Goal: Communication & Community: Answer question/provide support

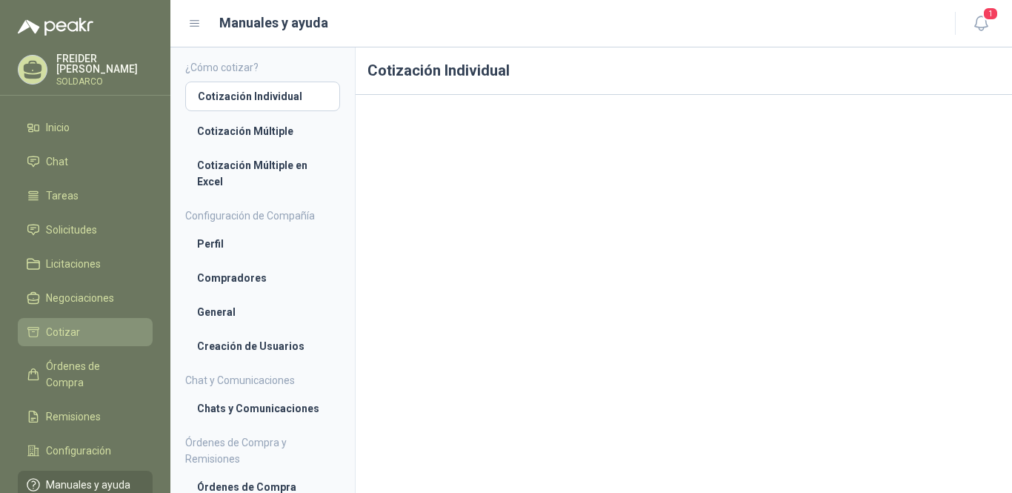
click at [80, 331] on li "Cotizar" at bounding box center [85, 332] width 117 height 16
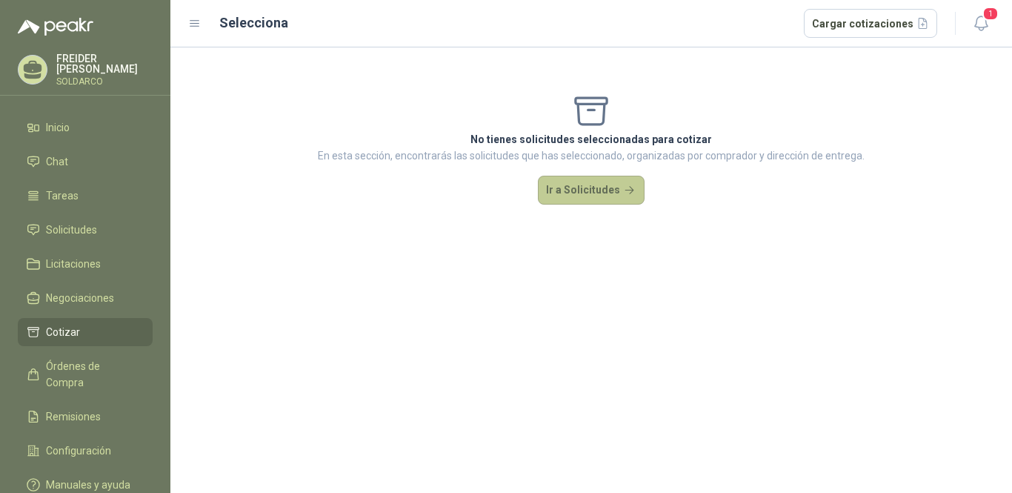
click at [588, 191] on button "Ir a Solicitudes" at bounding box center [591, 191] width 107 height 30
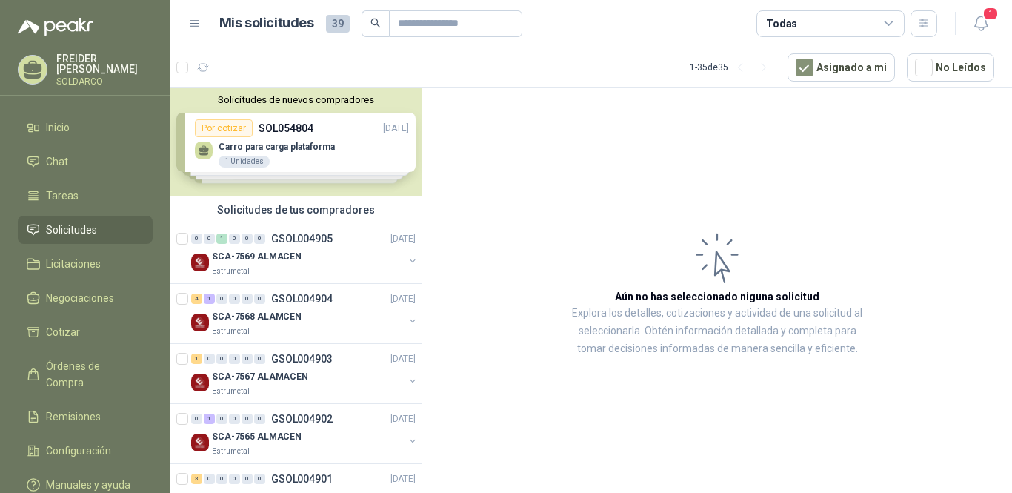
click at [302, 156] on div "Solicitudes de nuevos compradores Por cotizar SOL054804 [DATE] Carro para carga…" at bounding box center [295, 141] width 251 height 107
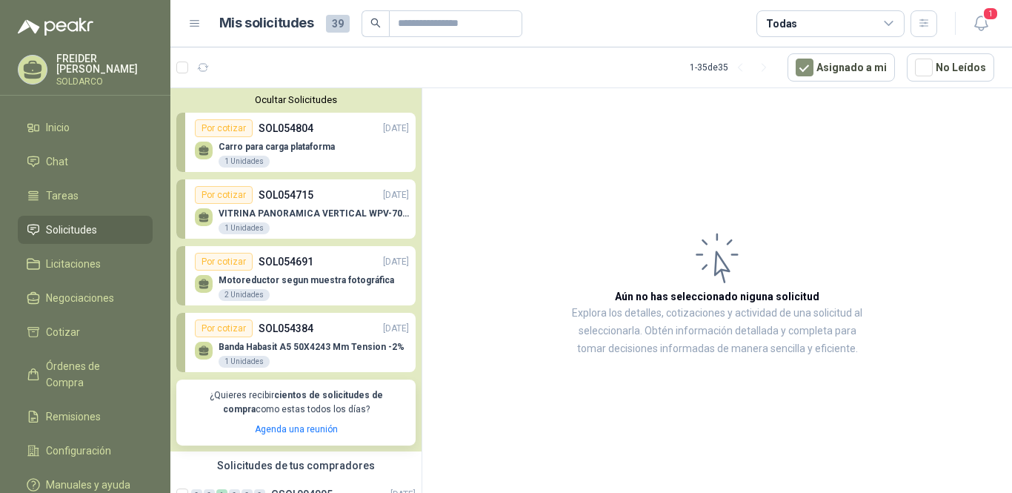
click at [313, 96] on button "Ocultar Solicitudes" at bounding box center [295, 99] width 239 height 11
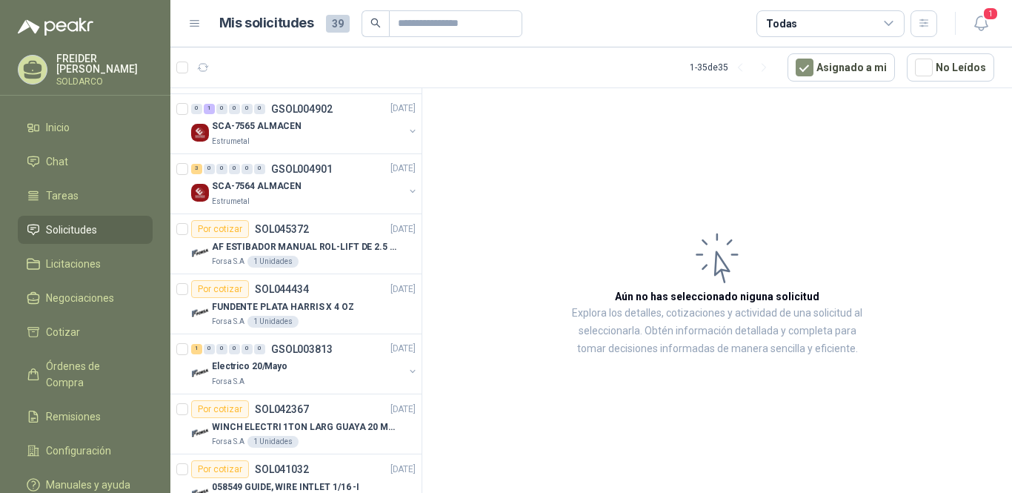
scroll to position [222, 0]
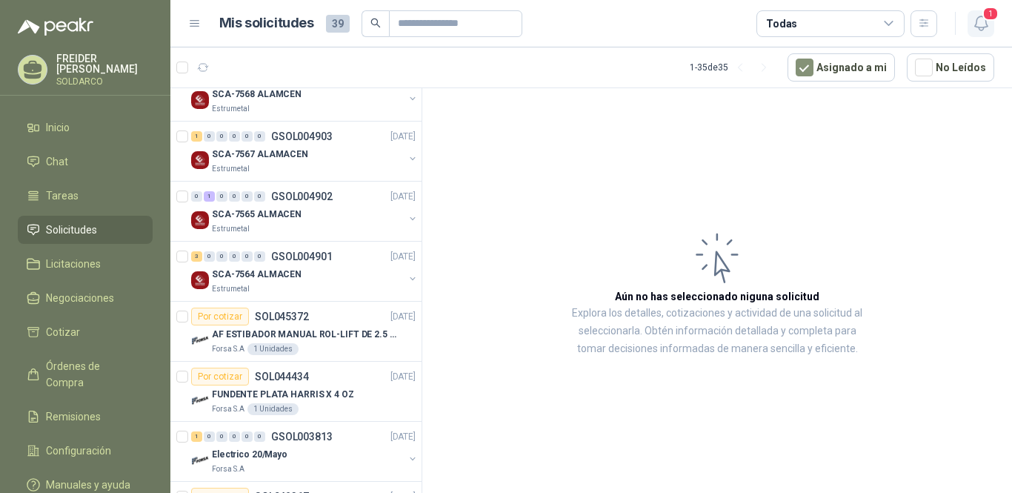
click at [982, 20] on icon "button" at bounding box center [981, 23] width 19 height 19
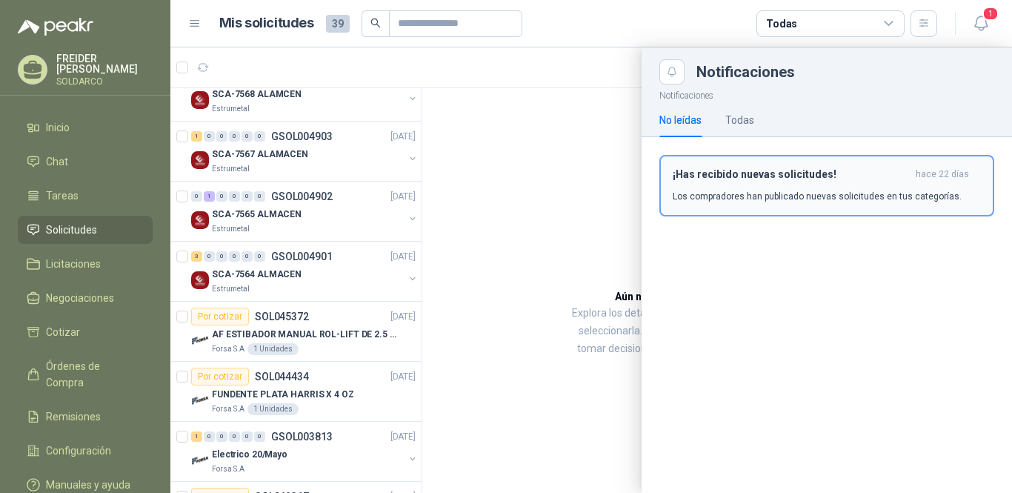
click at [880, 190] on p "Los compradores han publicado nuevas solicitudes en tus categorías." at bounding box center [817, 196] width 289 height 13
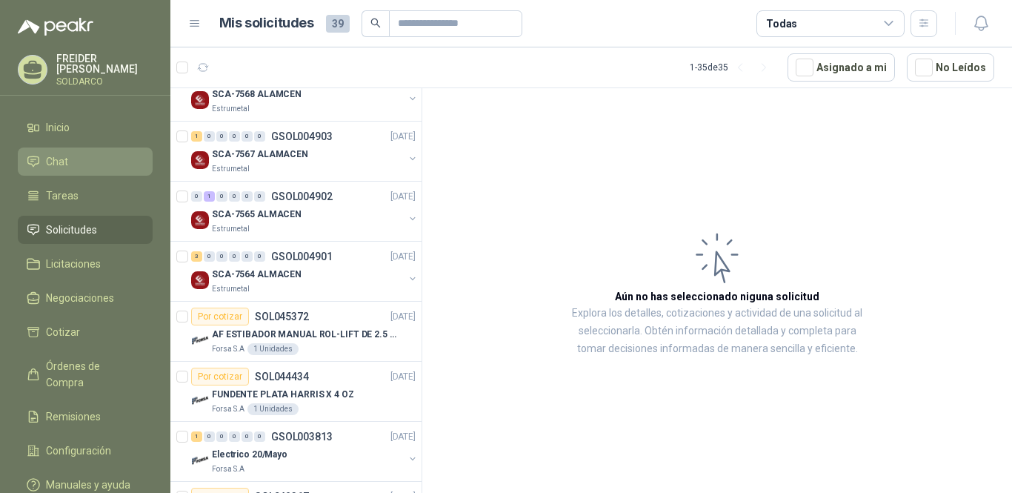
click at [47, 147] on link "Chat" at bounding box center [85, 161] width 135 height 28
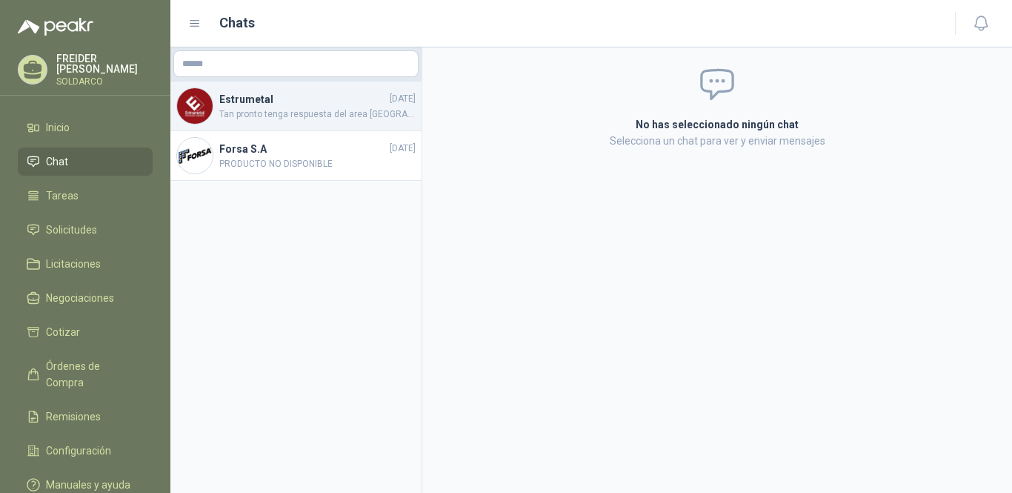
click at [282, 114] on span "Tan pronto tenga respuesta del area [GEOGRAPHIC_DATA], les informo." at bounding box center [317, 114] width 196 height 14
